Goal: Task Accomplishment & Management: Manage account settings

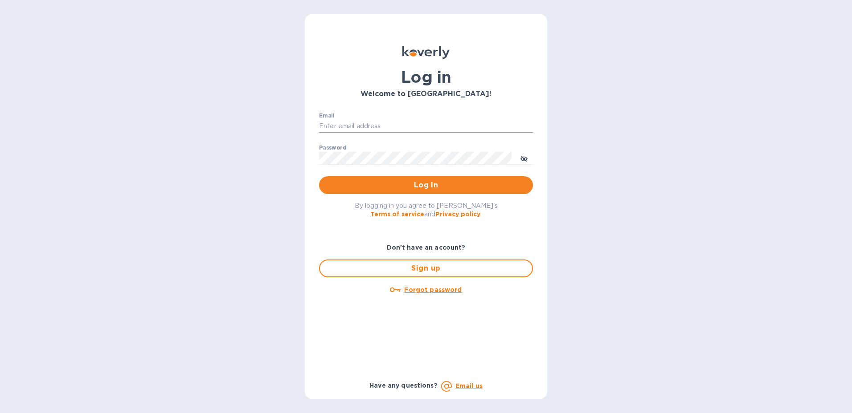
click at [381, 127] on input "Email" at bounding box center [426, 126] width 214 height 13
type input "angie.bitterman@awaship.com"
click at [522, 181] on span "Log in" at bounding box center [426, 185] width 200 height 11
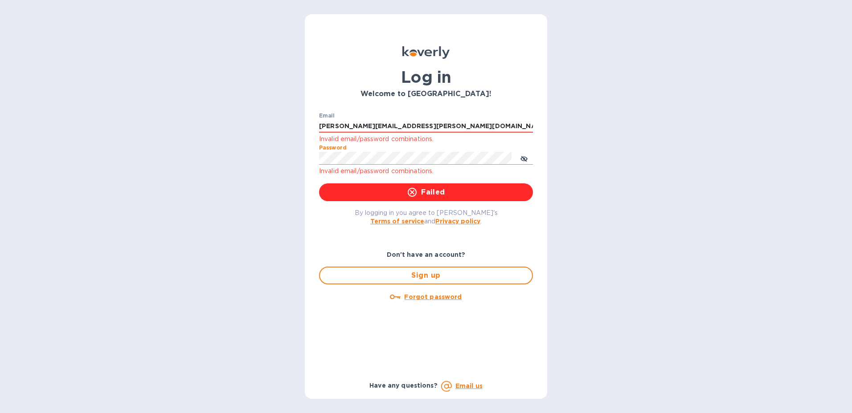
click at [529, 157] on button "toggle password visibility" at bounding box center [524, 158] width 18 height 18
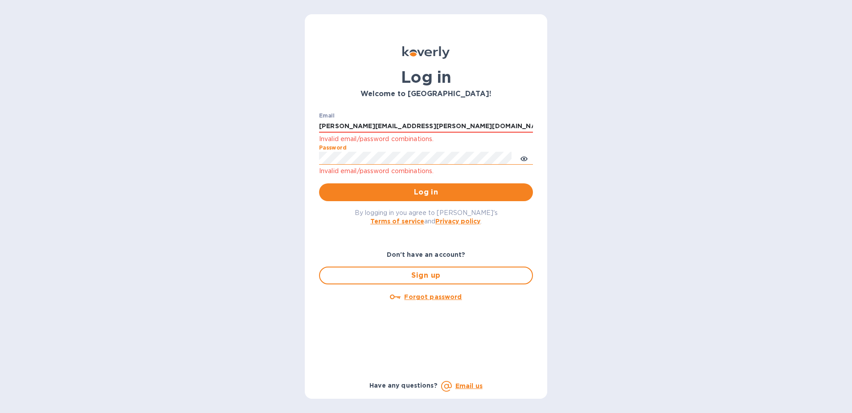
click at [524, 159] on icon "toggle password visibility" at bounding box center [524, 159] width 2 height 2
click at [520, 193] on span "Log in" at bounding box center [426, 192] width 200 height 11
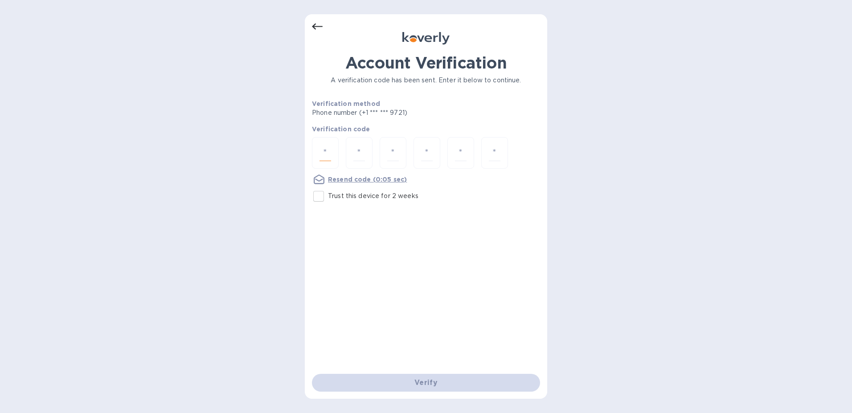
click at [327, 161] on input "number" at bounding box center [325, 153] width 12 height 16
type input "5"
type input "0"
type input "3"
type input "9"
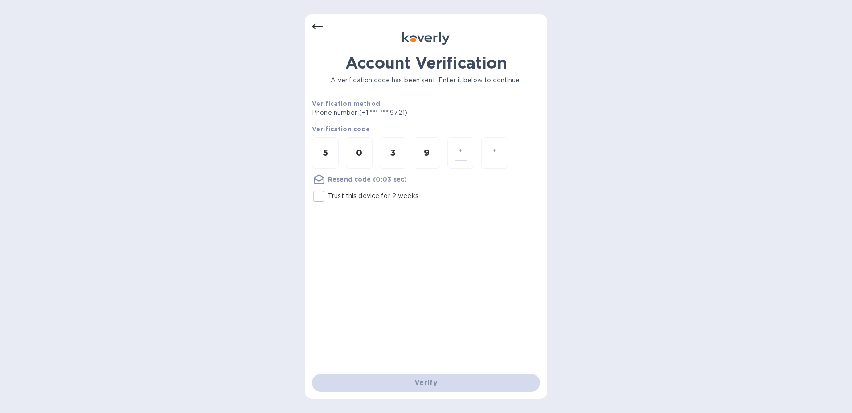
type input "4"
type input "9"
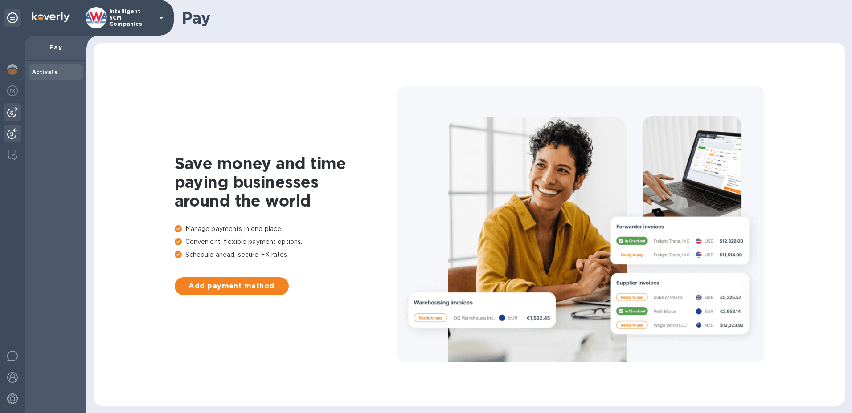
click at [12, 135] on img at bounding box center [12, 133] width 11 height 11
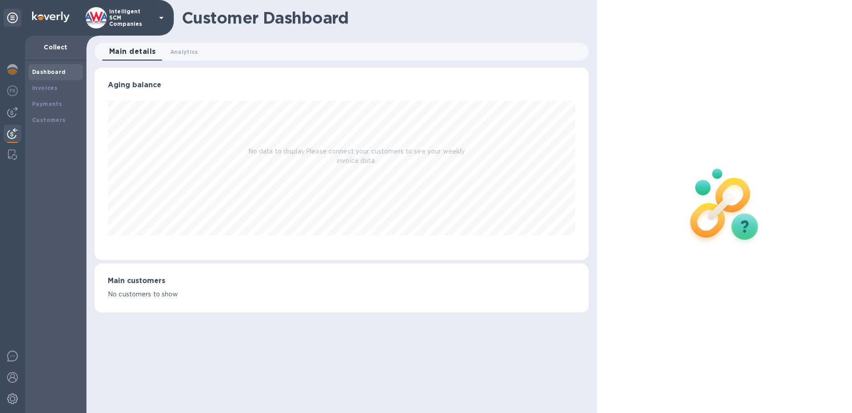
scroll to position [192, 494]
click at [53, 104] on b "Payments" at bounding box center [47, 104] width 30 height 7
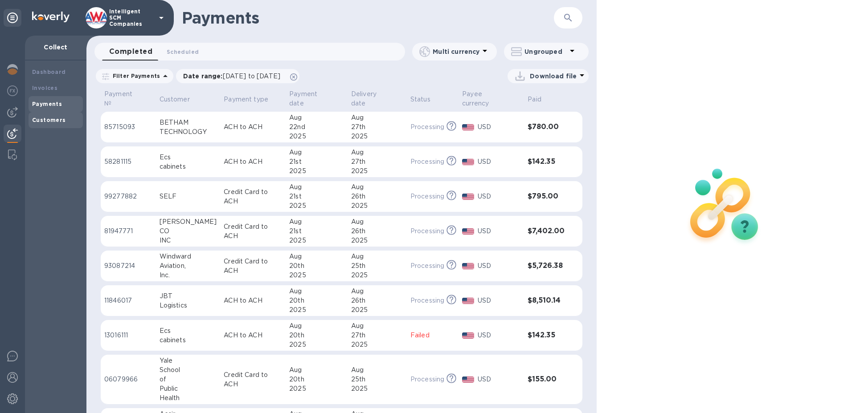
click at [56, 119] on b "Customers" at bounding box center [49, 120] width 34 height 7
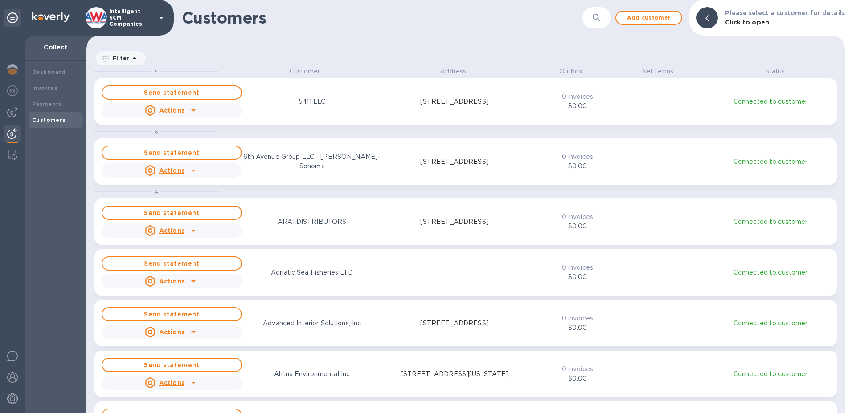
scroll to position [340, 755]
click at [12, 135] on img at bounding box center [12, 133] width 11 height 11
click at [10, 112] on img at bounding box center [12, 112] width 11 height 11
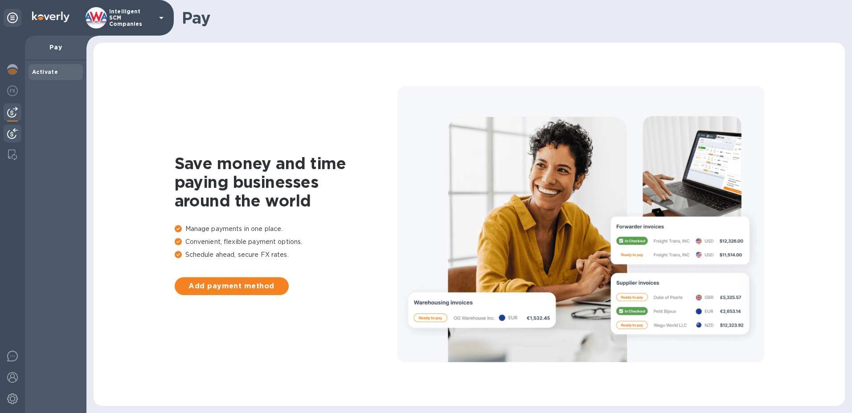
click at [9, 133] on img at bounding box center [12, 133] width 11 height 11
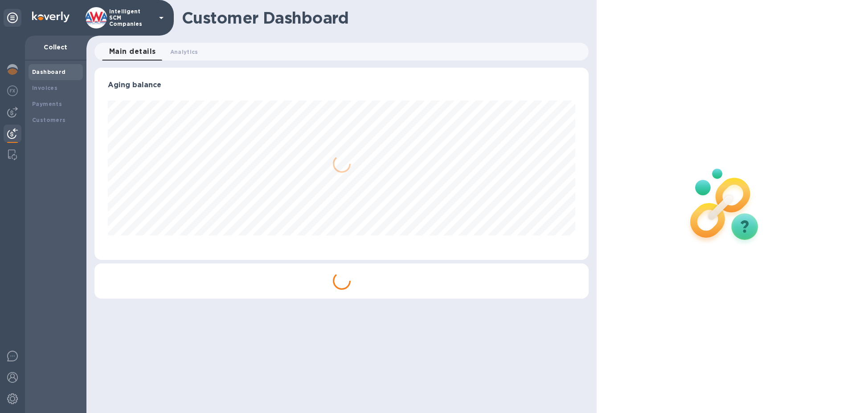
scroll to position [192, 494]
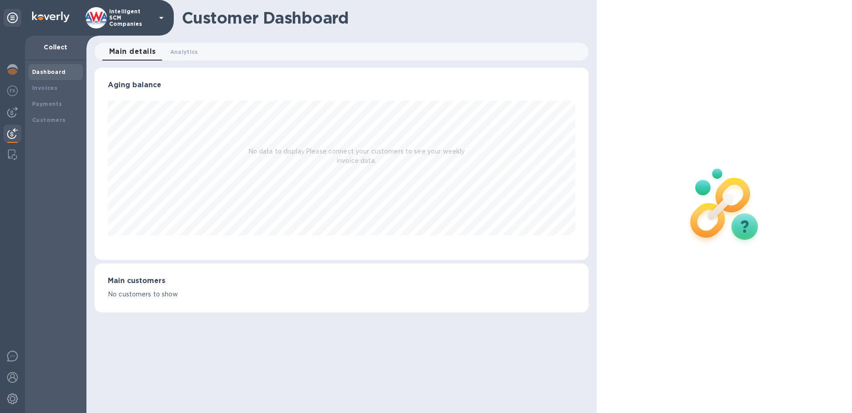
click at [55, 73] on b "Dashboard" at bounding box center [49, 72] width 34 height 7
click at [54, 101] on b "Payments" at bounding box center [47, 104] width 30 height 7
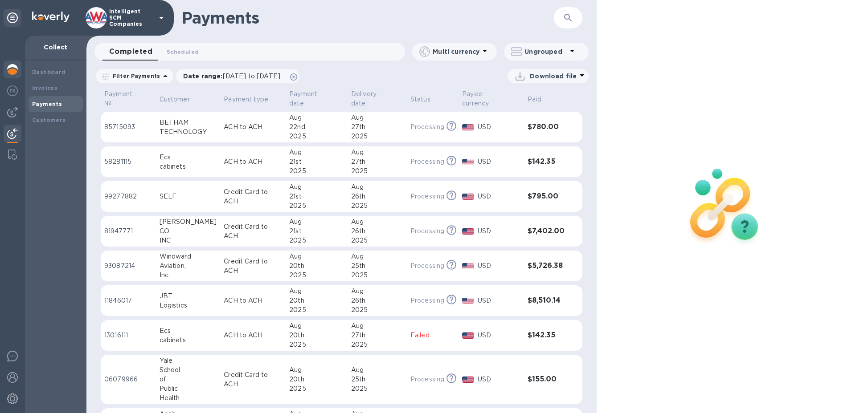
click at [13, 73] on img at bounding box center [12, 69] width 11 height 11
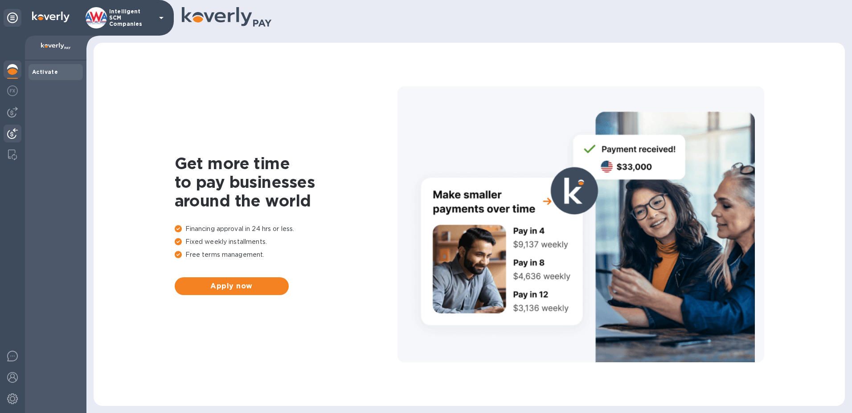
click at [14, 136] on img at bounding box center [12, 133] width 11 height 11
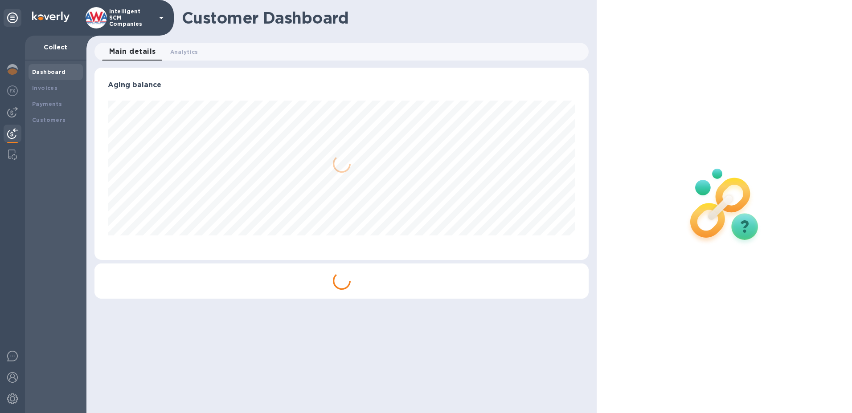
scroll to position [192, 494]
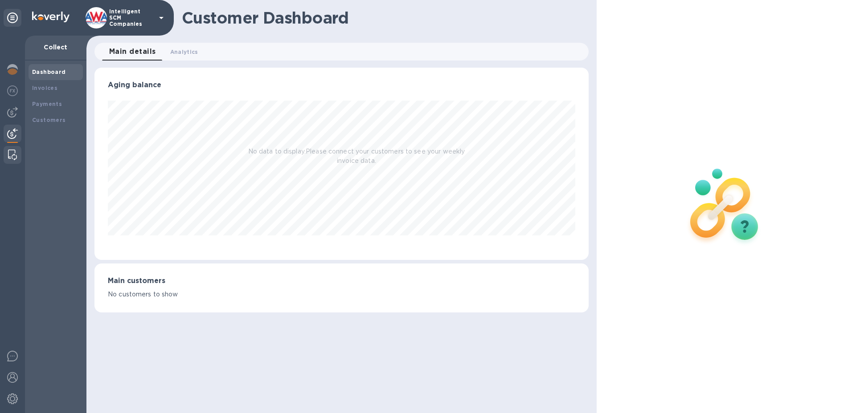
click at [12, 153] on img at bounding box center [12, 155] width 9 height 11
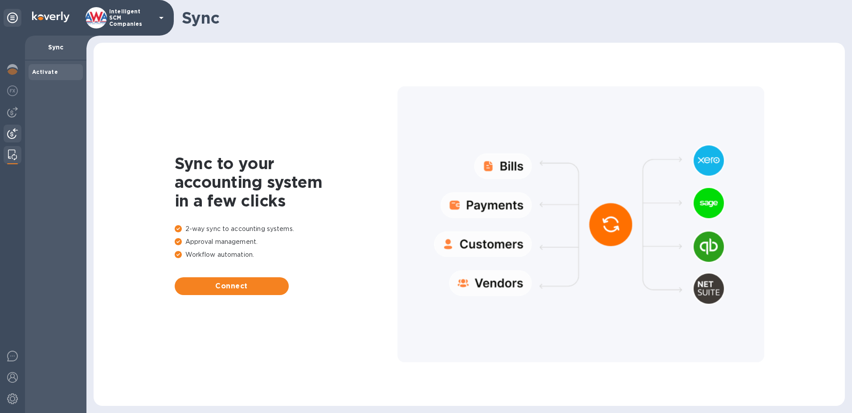
click at [11, 138] on img at bounding box center [12, 133] width 11 height 11
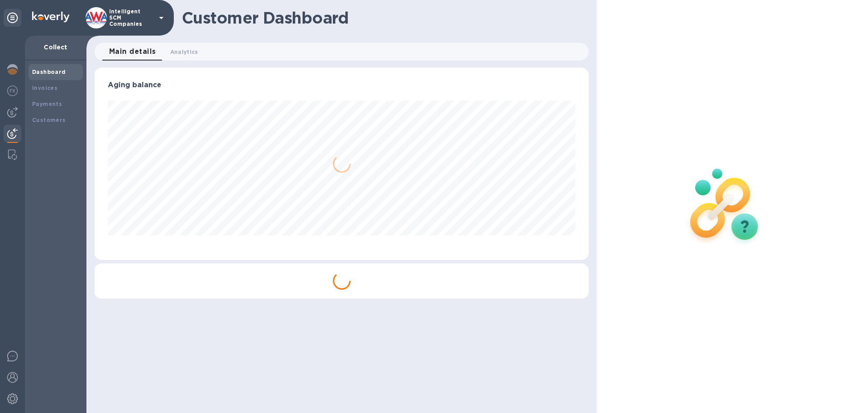
scroll to position [192, 494]
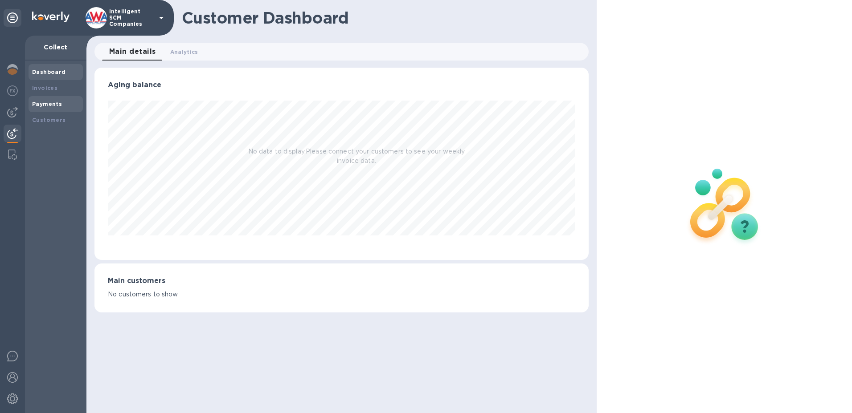
click at [38, 103] on b "Payments" at bounding box center [47, 104] width 30 height 7
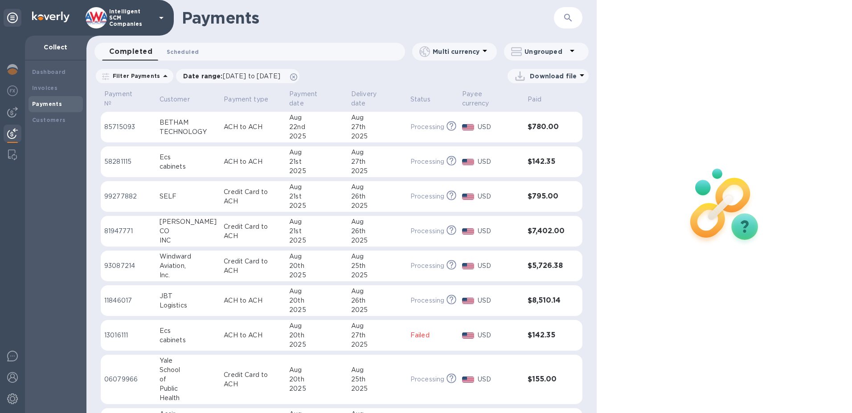
click at [185, 52] on span "Scheduled 0" at bounding box center [183, 51] width 32 height 9
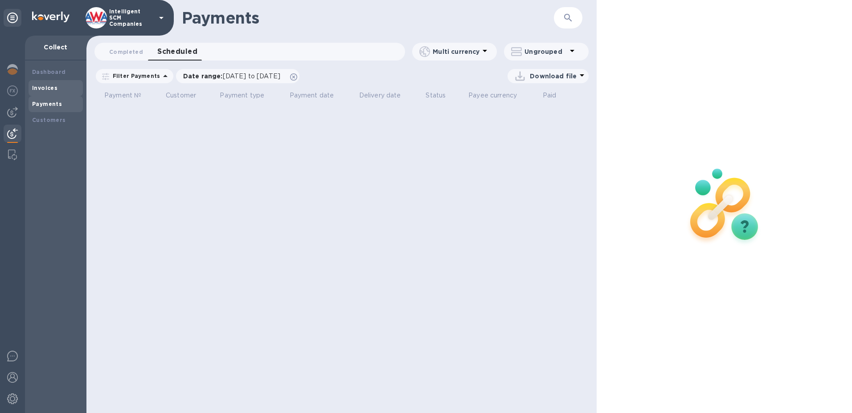
click at [39, 89] on b "Invoices" at bounding box center [44, 88] width 25 height 7
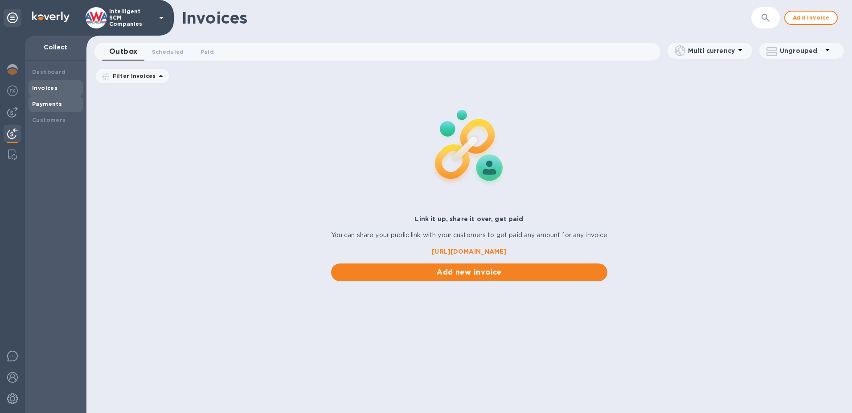
click at [48, 104] on b "Payments" at bounding box center [47, 104] width 30 height 7
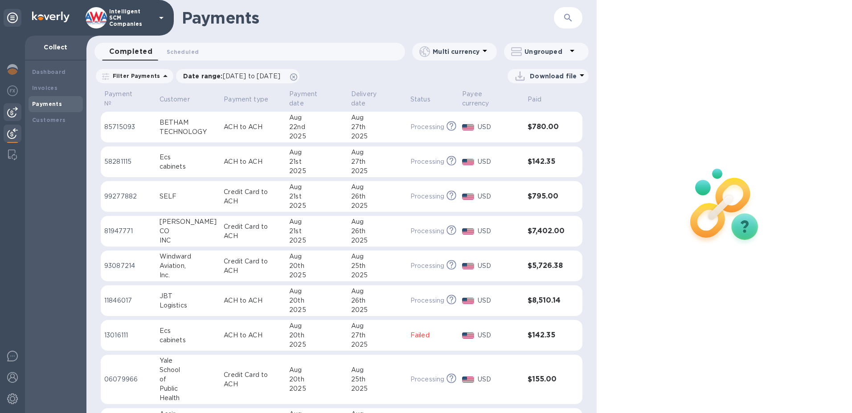
click at [17, 114] on img at bounding box center [12, 112] width 11 height 11
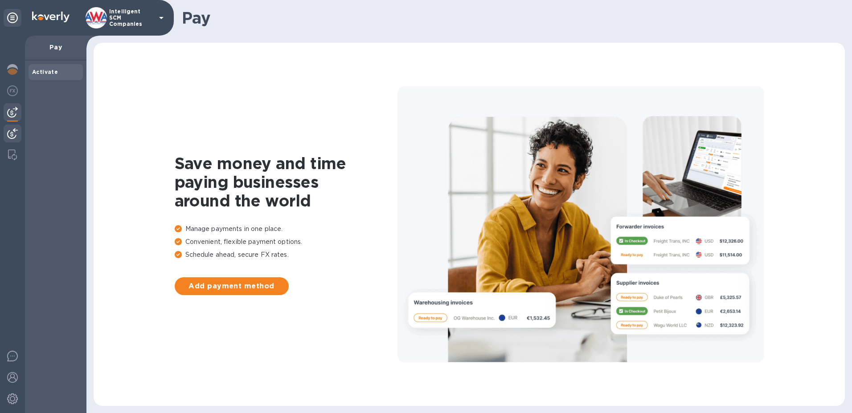
click at [13, 130] on img at bounding box center [12, 133] width 11 height 11
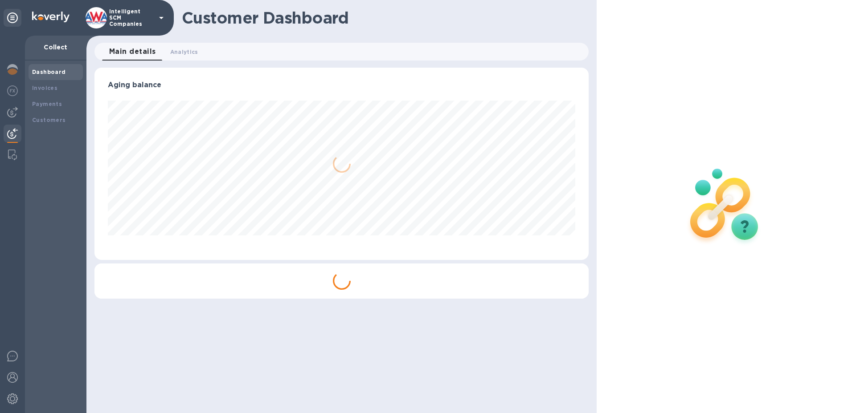
scroll to position [192, 494]
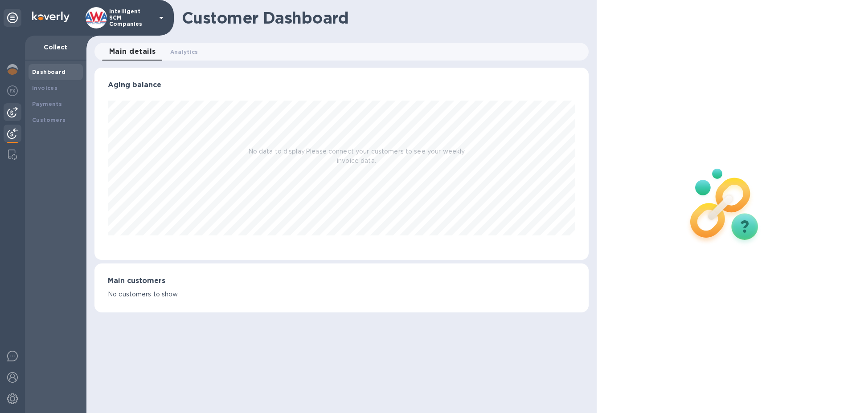
click at [14, 111] on img at bounding box center [12, 112] width 11 height 11
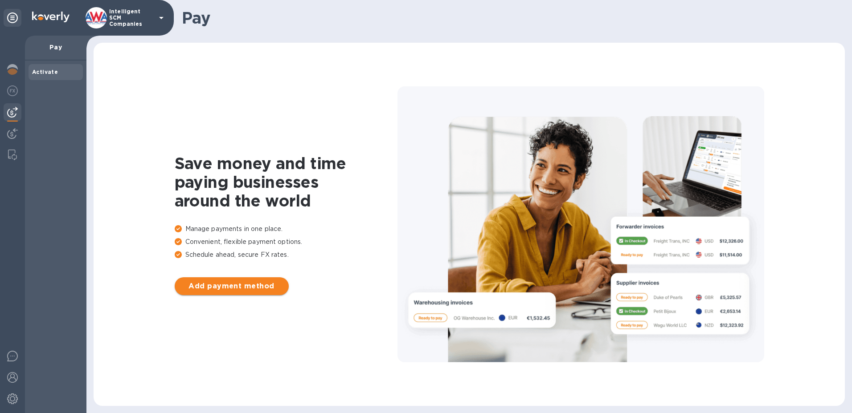
click at [257, 288] on span "Add payment method" at bounding box center [232, 286] width 100 height 11
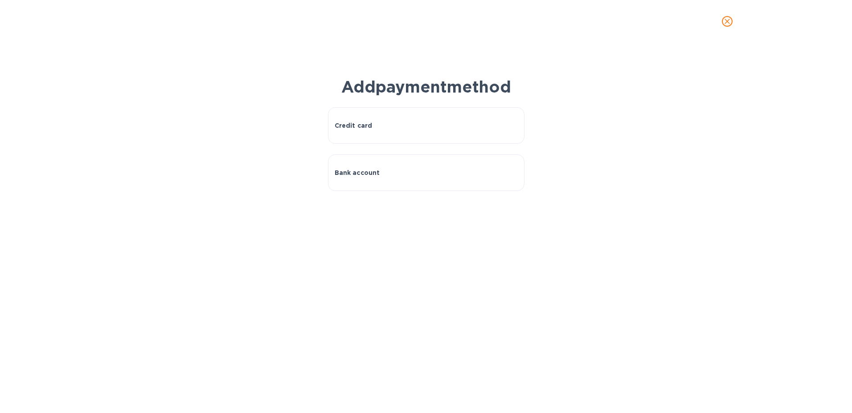
scroll to position [192, 494]
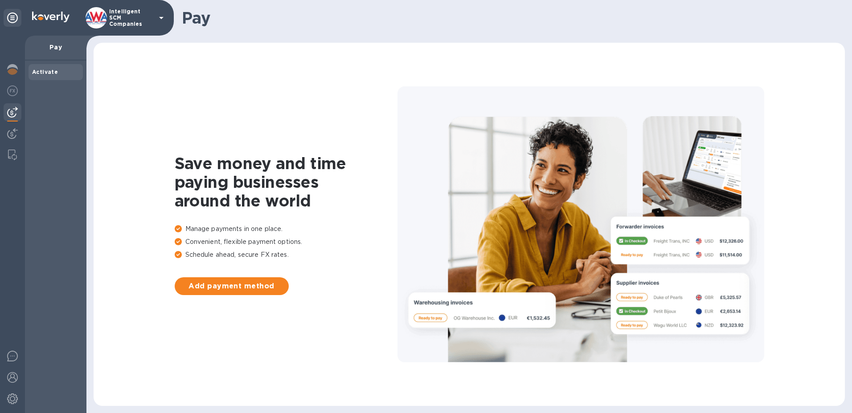
click at [14, 112] on img at bounding box center [12, 112] width 11 height 11
click at [12, 113] on img at bounding box center [12, 112] width 11 height 11
click at [228, 286] on span "Add payment method" at bounding box center [232, 286] width 100 height 11
